Goal: Task Accomplishment & Management: Use online tool/utility

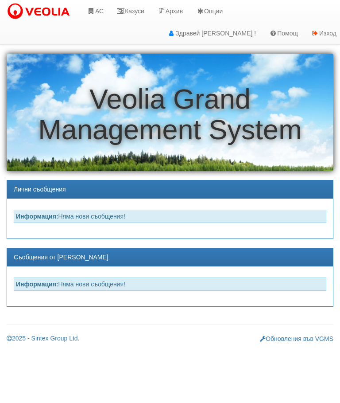
click at [140, 8] on link "Казуси" at bounding box center [130, 11] width 41 height 22
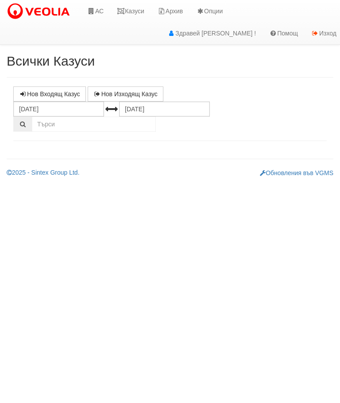
select select "10"
select select "1"
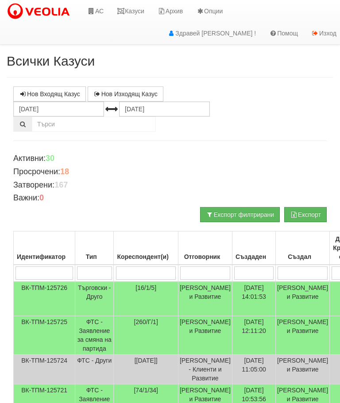
click at [156, 271] on input "search" at bounding box center [146, 272] width 60 height 13
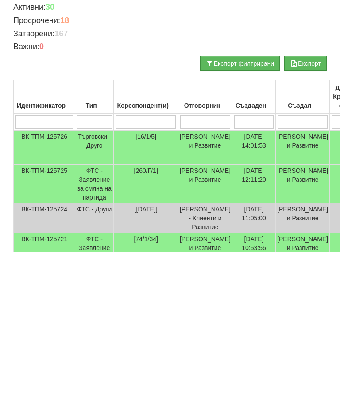
type input "[PERSON_NAME]"
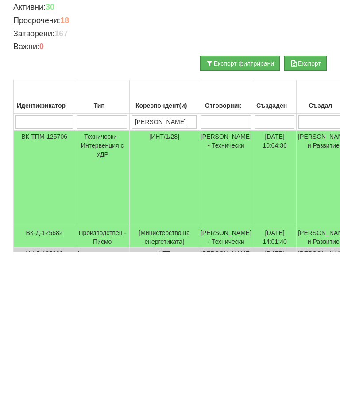
type input "Ин"
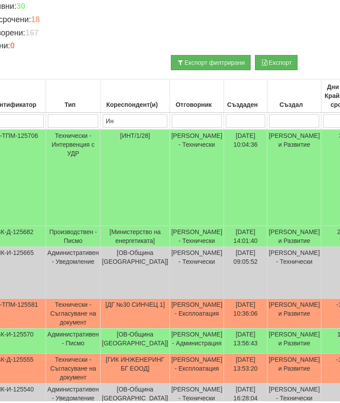
scroll to position [152, 29]
type input "Ин"
click at [271, 174] on td "[PERSON_NAME] и Развитие" at bounding box center [295, 177] width 54 height 97
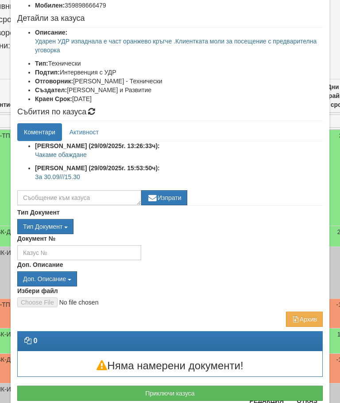
scroll to position [93, 0]
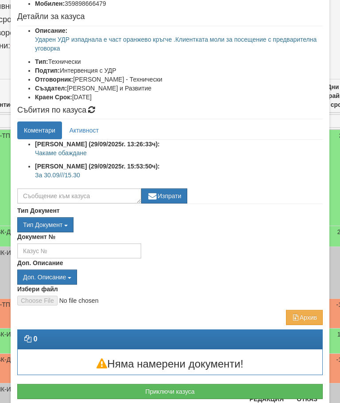
click at [252, 384] on button "Приключи казуса" at bounding box center [170, 391] width 306 height 15
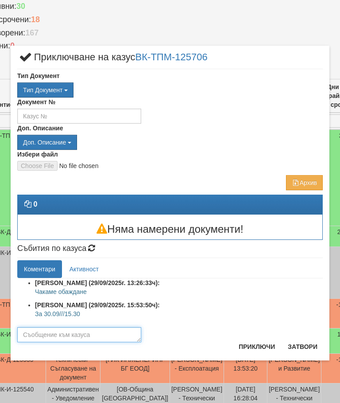
click at [40, 332] on textarea at bounding box center [79, 334] width 124 height 15
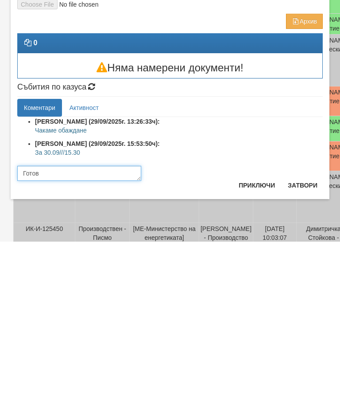
type textarea "Готов"
click at [257, 339] on button "Приключи" at bounding box center [256, 346] width 47 height 14
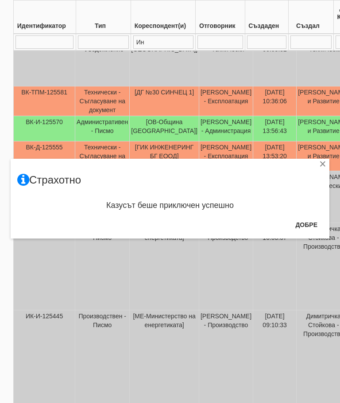
click at [309, 229] on button "Добре" at bounding box center [306, 224] width 33 height 14
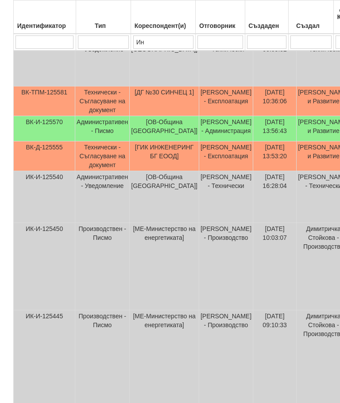
click at [155, 39] on input "Ин" at bounding box center [163, 41] width 60 height 13
type input "[PERSON_NAME]"
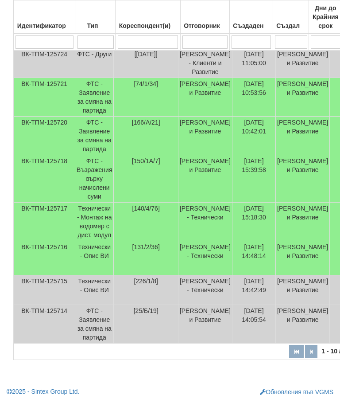
scroll to position [80, 0]
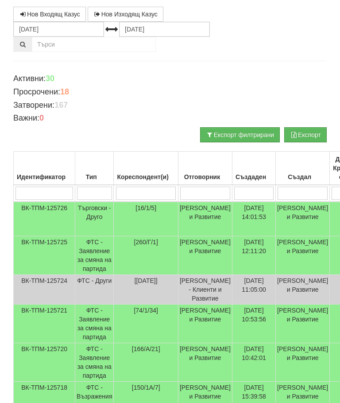
type input "1"
type input "14"
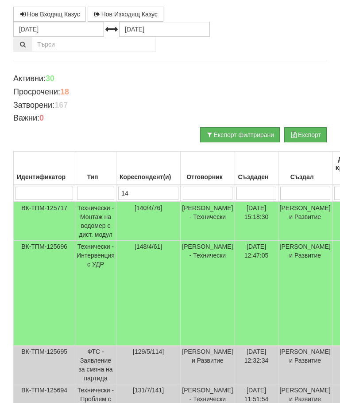
type input "144"
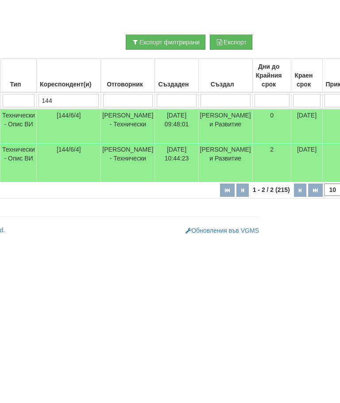
scroll to position [14, 18]
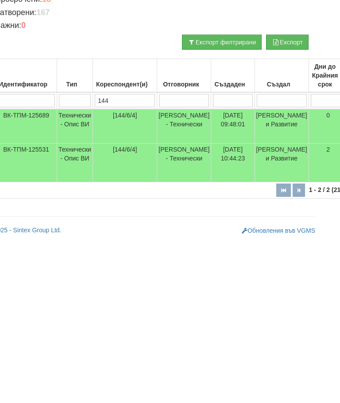
type input "144"
click at [211, 305] on td "[DATE] 10:44:23" at bounding box center [232, 324] width 43 height 39
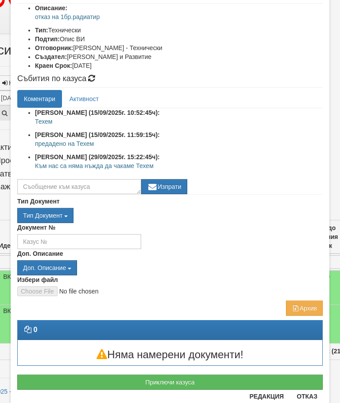
scroll to position [116, 0]
click at [231, 378] on button "Приключи казуса" at bounding box center [170, 381] width 306 height 15
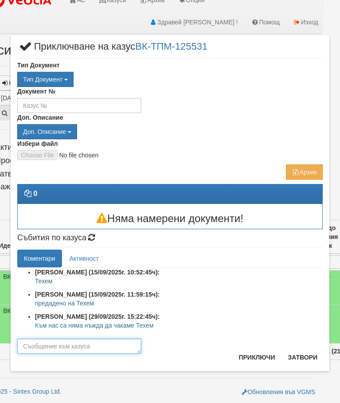
click at [40, 342] on textarea at bounding box center [79, 345] width 124 height 15
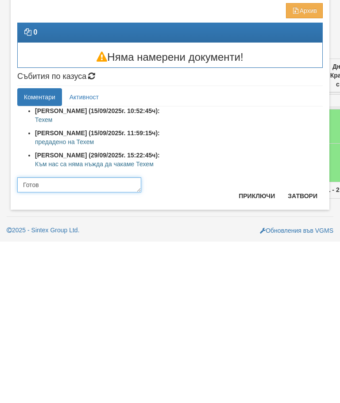
type textarea "Готов"
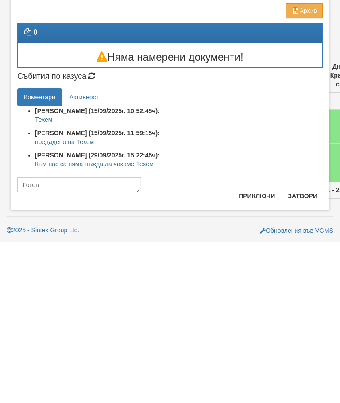
click at [262, 350] on button "Приключи" at bounding box center [256, 357] width 47 height 14
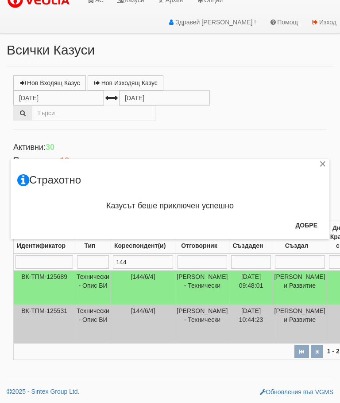
click at [314, 224] on button "Добре" at bounding box center [306, 225] width 33 height 14
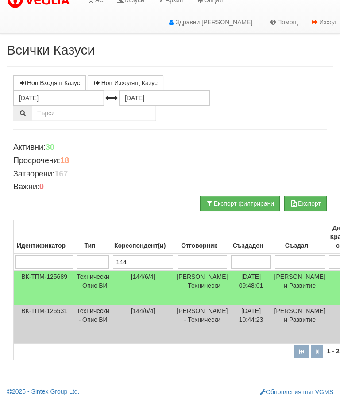
click at [282, 281] on td "[PERSON_NAME] и Развитие" at bounding box center [300, 287] width 54 height 35
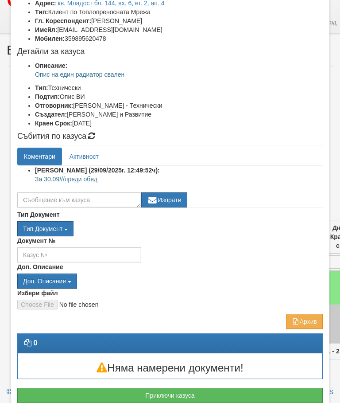
scroll to position [69, 0]
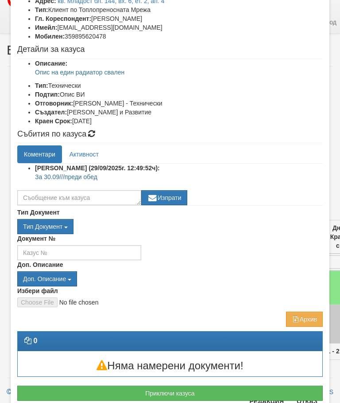
click at [237, 388] on button "Приключи казуса" at bounding box center [170, 392] width 306 height 15
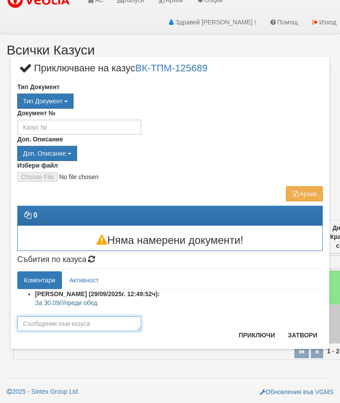
click at [43, 320] on textarea at bounding box center [79, 323] width 124 height 15
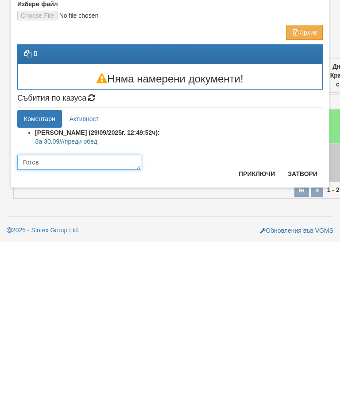
type textarea "Готов"
click at [258, 328] on button "Приключи" at bounding box center [256, 335] width 47 height 14
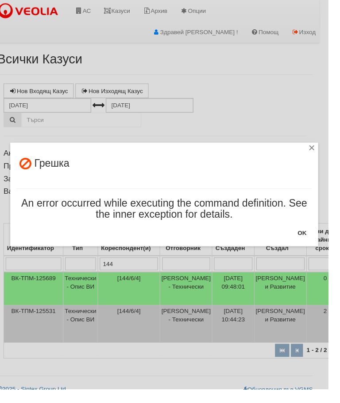
scroll to position [1, 11]
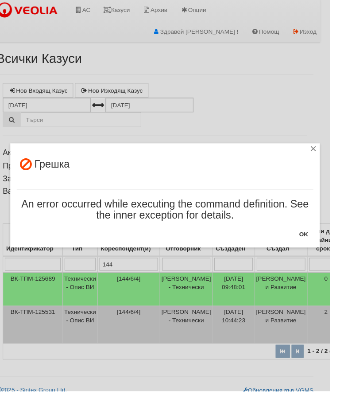
click at [318, 244] on button "OK" at bounding box center [313, 241] width 20 height 14
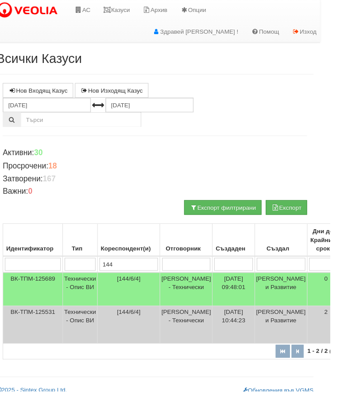
click at [66, 294] on td "Технически - Опис ВИ" at bounding box center [83, 297] width 36 height 35
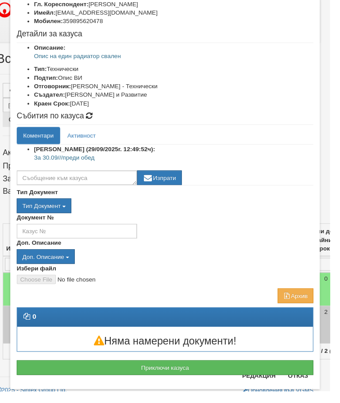
scroll to position [84, 0]
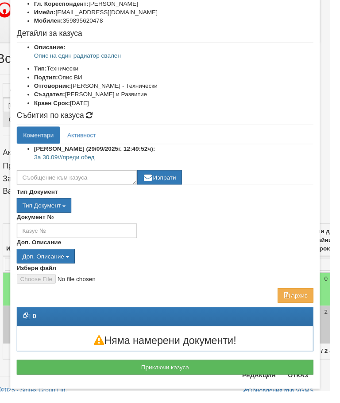
click at [249, 373] on button "Приключи казуса" at bounding box center [170, 377] width 306 height 15
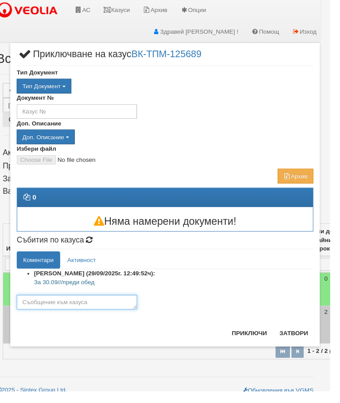
click at [40, 306] on textarea at bounding box center [79, 310] width 124 height 15
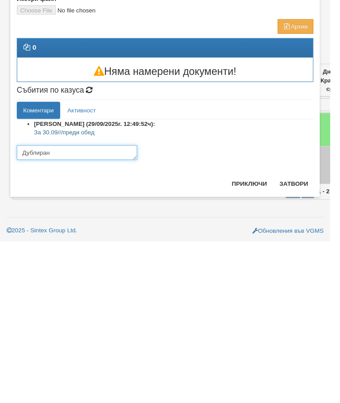
type textarea "Дублиран"
click at [256, 336] on button "Приключи" at bounding box center [256, 343] width 47 height 14
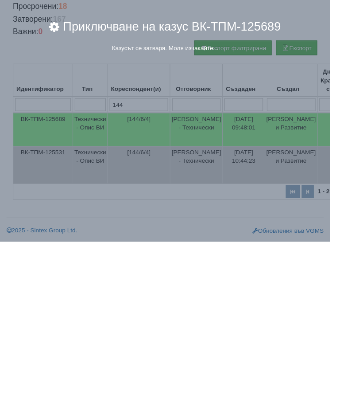
scroll to position [2, 0]
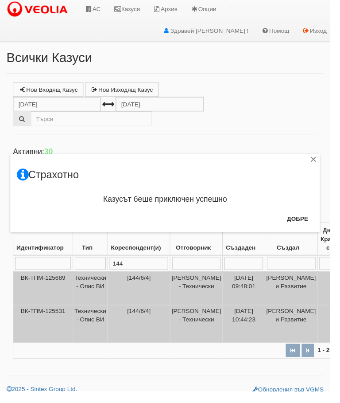
click at [312, 228] on button "Добре" at bounding box center [306, 225] width 33 height 14
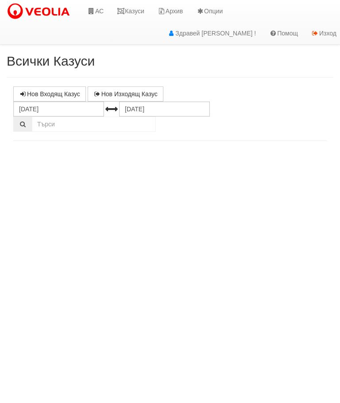
select select "10"
select select "1"
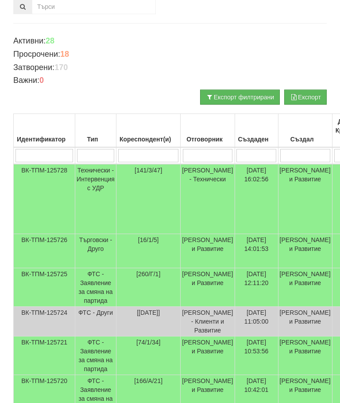
scroll to position [7, 0]
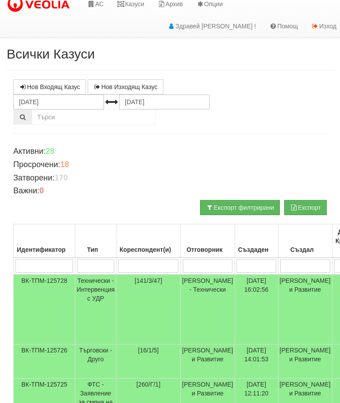
click at [100, 3] on link "АС" at bounding box center [96, 4] width 30 height 22
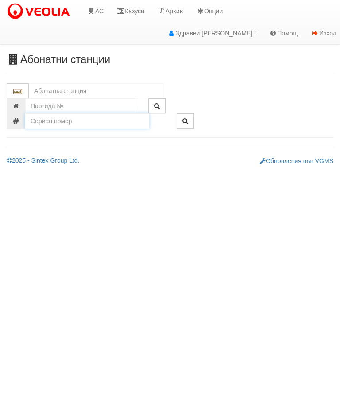
click at [88, 125] on input "number" at bounding box center [87, 120] width 124 height 15
type input "52850136"
click at [188, 122] on button "button" at bounding box center [185, 120] width 17 height 15
type input "003/1 - "ВЕОЛИЯ ЕНЕРДЖИ ВАРНА " ЕАД"
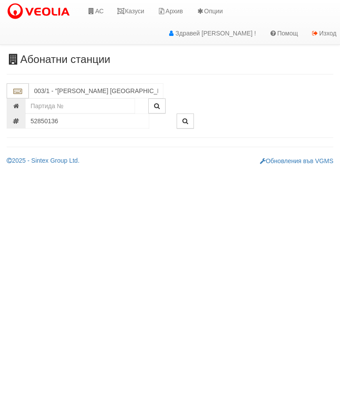
type input "18239"
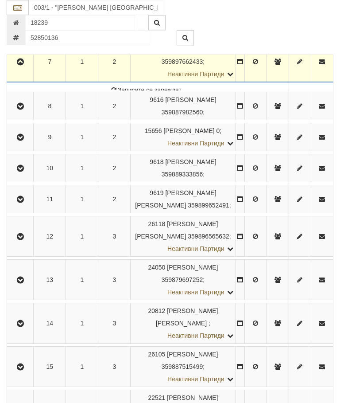
scroll to position [466, 0]
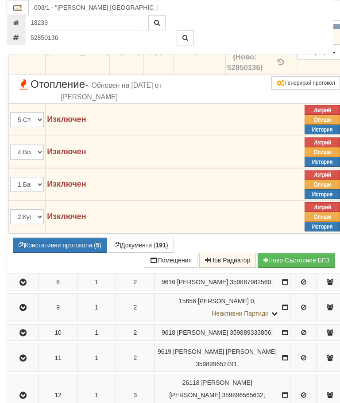
click at [264, 74] on td "326.6" at bounding box center [280, 52] width 33 height 46
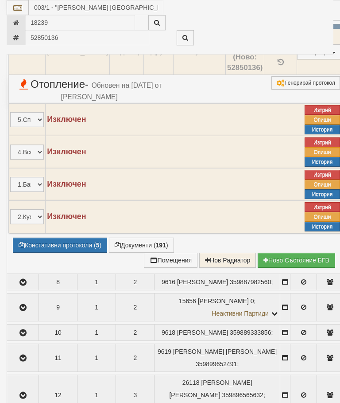
select select "10"
select select "1"
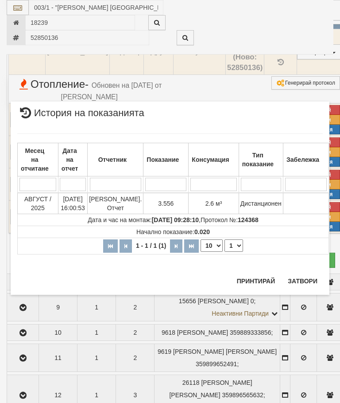
click at [303, 283] on button "Затвори" at bounding box center [303, 281] width 40 height 14
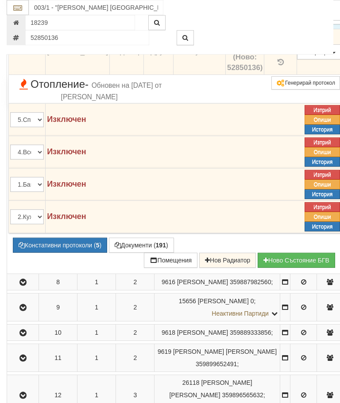
click at [109, 252] on button "Документи ( 191 )" at bounding box center [141, 244] width 65 height 15
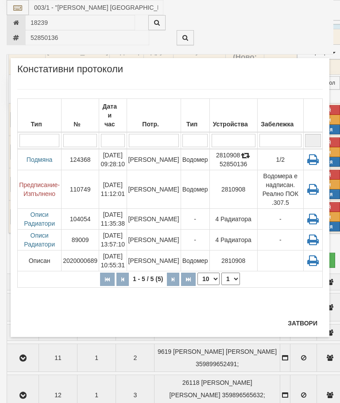
click at [308, 323] on button "Затвори" at bounding box center [303, 323] width 40 height 14
